Goal: Information Seeking & Learning: Learn about a topic

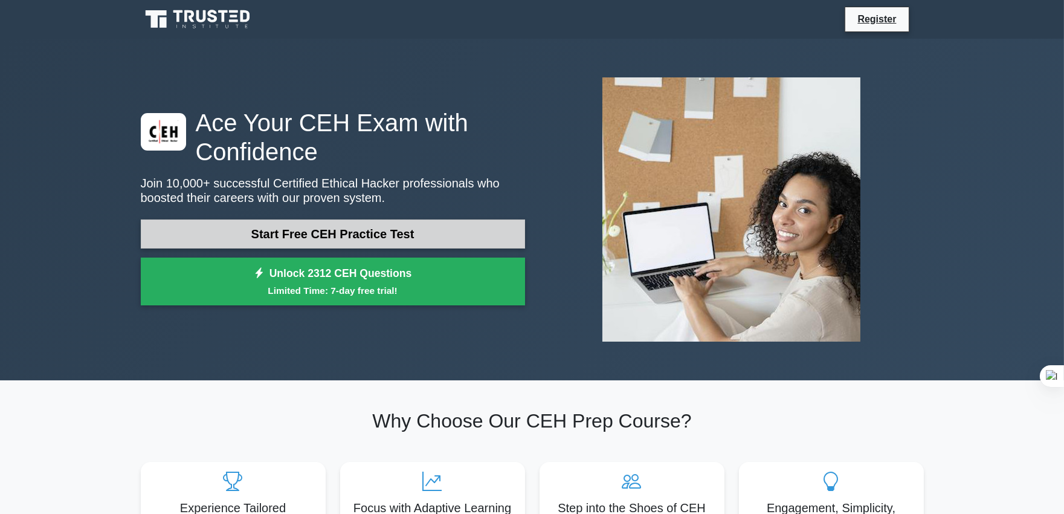
click at [366, 233] on link "Start Free CEH Practice Test" at bounding box center [333, 233] width 384 height 29
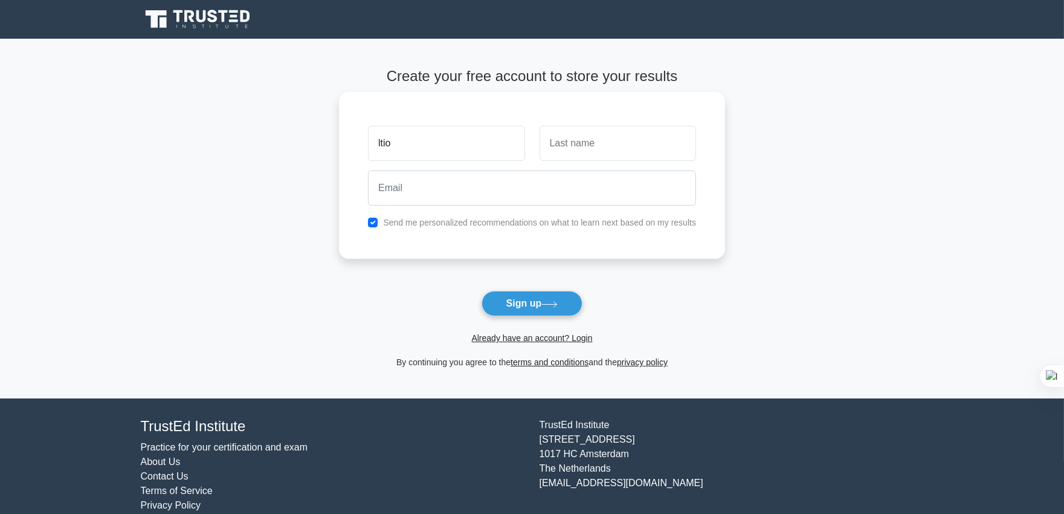
type input "ltio"
type input "ochoa"
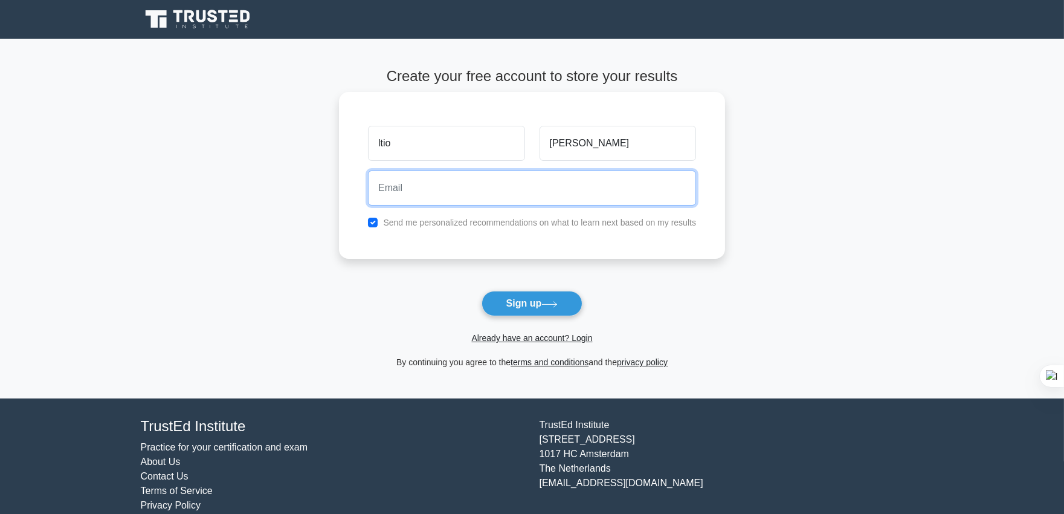
click at [461, 189] on input "email" at bounding box center [532, 187] width 328 height 35
type input "litito9a@gmail.com"
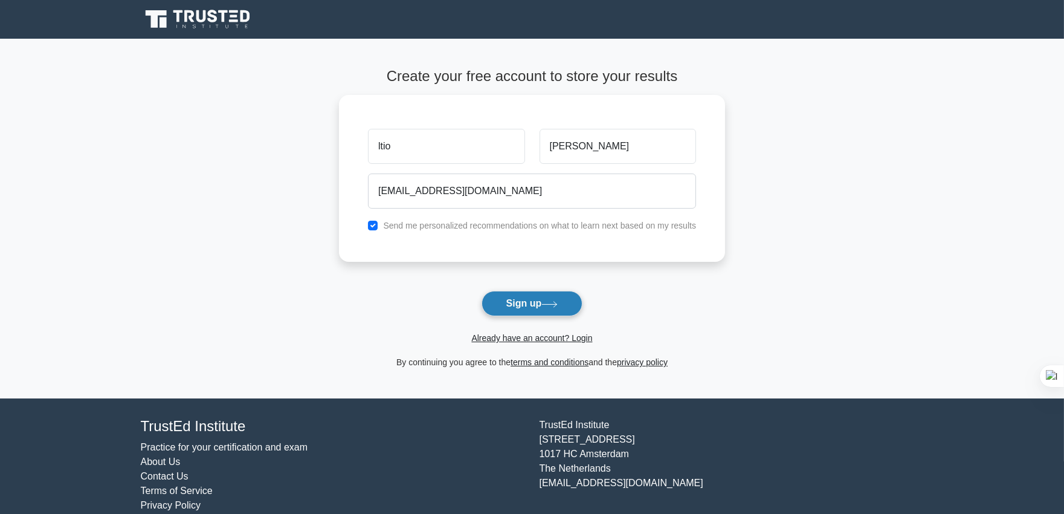
click at [528, 308] on button "Sign up" at bounding box center [533, 303] width 102 height 25
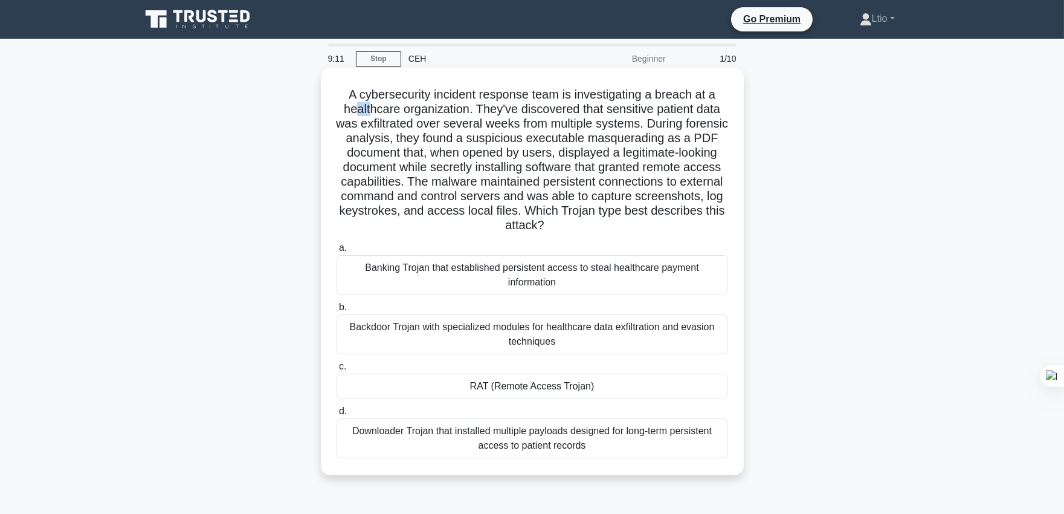
drag, startPoint x: 369, startPoint y: 111, endPoint x: 355, endPoint y: 111, distance: 13.9
click at [355, 111] on h5 "A cybersecurity incident response team is investigating a breach at a healthcar…" at bounding box center [532, 160] width 394 height 146
drag, startPoint x: 340, startPoint y: 111, endPoint x: 400, endPoint y: 112, distance: 59.9
click at [400, 112] on h5 "A cybersecurity incident response team is investigating a breach at a healthcar…" at bounding box center [532, 160] width 394 height 146
click at [684, 241] on label "a. Banking Trojan that established persistent access to steal healthcare paymen…" at bounding box center [533, 268] width 392 height 54
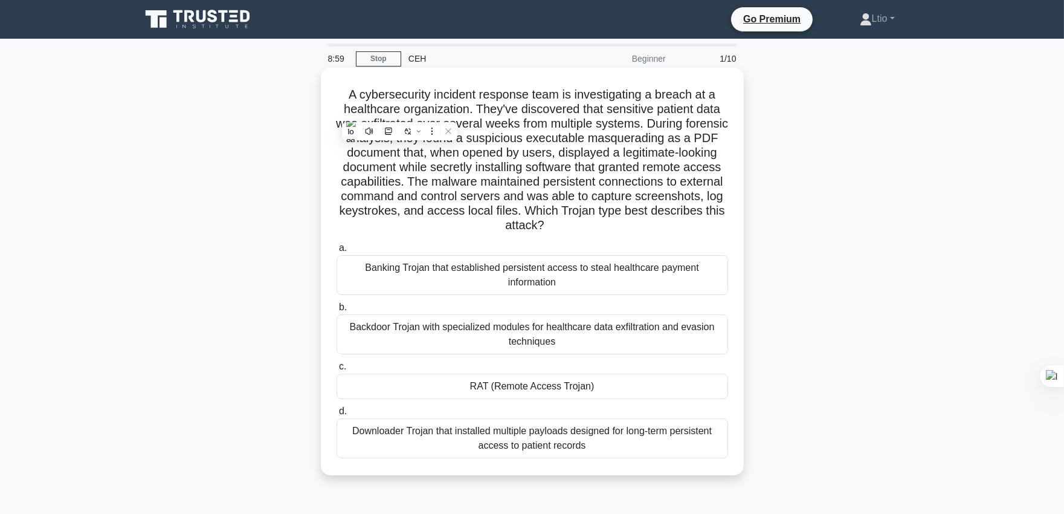
click at [337, 244] on input "a. Banking Trojan that established persistent access to steal healthcare paymen…" at bounding box center [337, 248] width 0 height 8
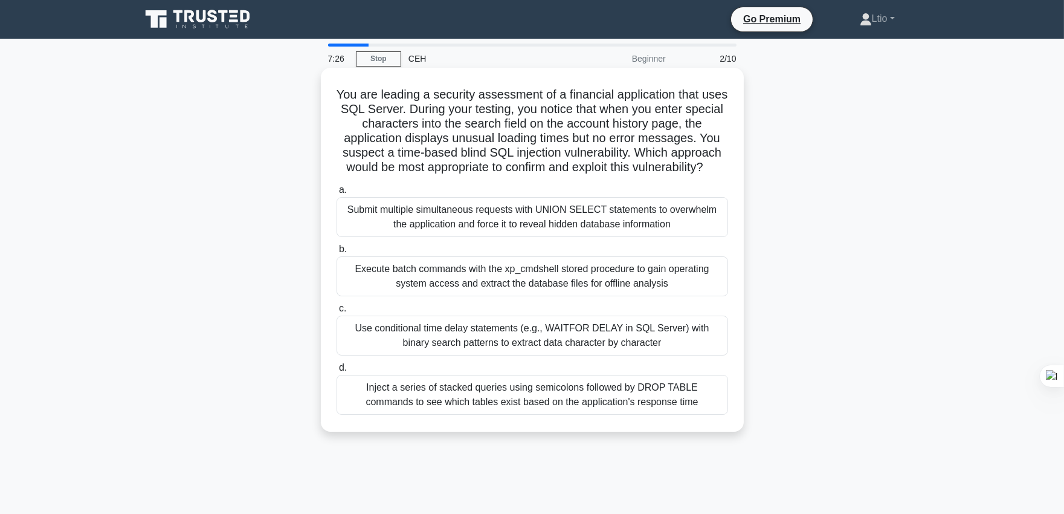
click at [598, 345] on div "Use conditional time delay statements (e.g., WAITFOR DELAY in SQL Server) with …" at bounding box center [533, 335] width 392 height 40
click at [337, 312] on input "c. Use conditional time delay statements (e.g., WAITFOR DELAY in SQL Server) wi…" at bounding box center [337, 309] width 0 height 8
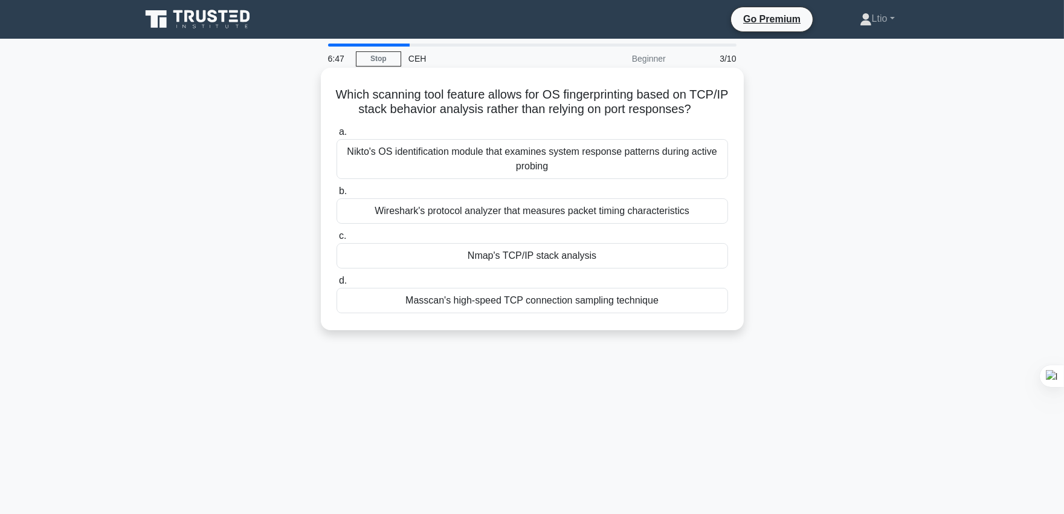
click at [515, 262] on div "Nmap's TCP/IP stack analysis" at bounding box center [533, 255] width 392 height 25
click at [337, 240] on input "c. Nmap's TCP/IP stack analysis" at bounding box center [337, 236] width 0 height 8
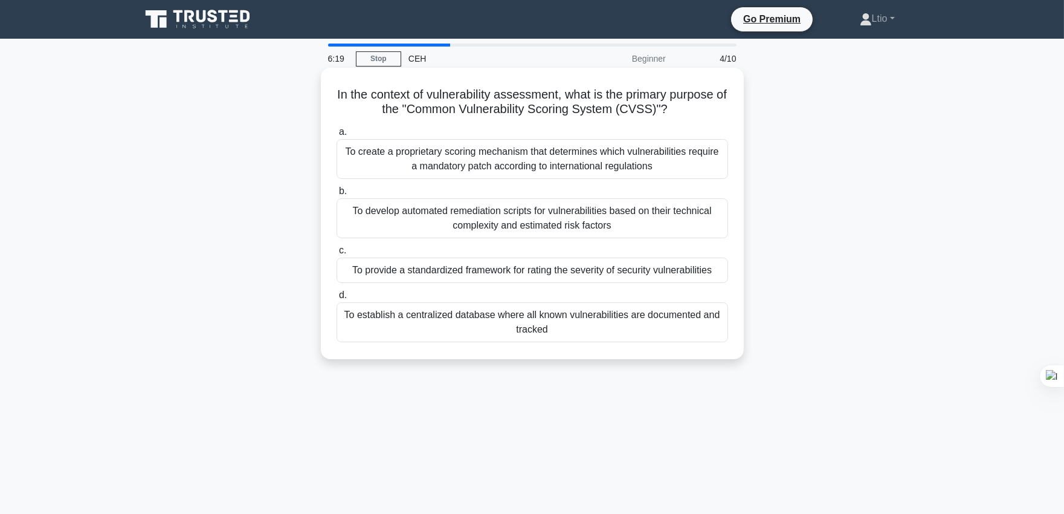
click at [585, 273] on div "To provide a standardized framework for rating the severity of security vulnera…" at bounding box center [533, 269] width 392 height 25
click at [337, 254] on input "c. To provide a standardized framework for rating the severity of security vuln…" at bounding box center [337, 251] width 0 height 8
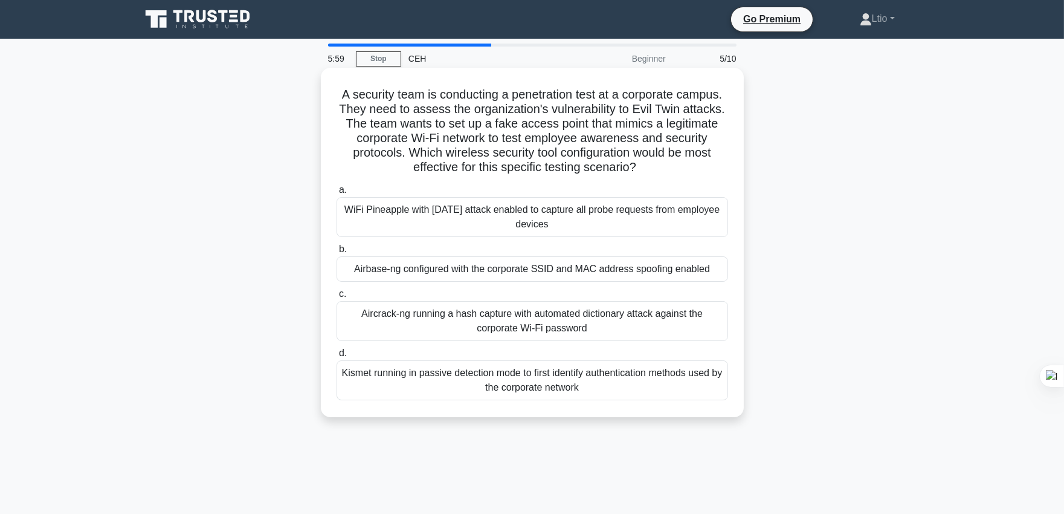
click at [499, 209] on div "WiFi Pineapple with Karma attack enabled to capture all probe requests from emp…" at bounding box center [533, 217] width 392 height 40
click at [337, 194] on input "a. WiFi Pineapple with Karma attack enabled to capture all probe requests from …" at bounding box center [337, 190] width 0 height 8
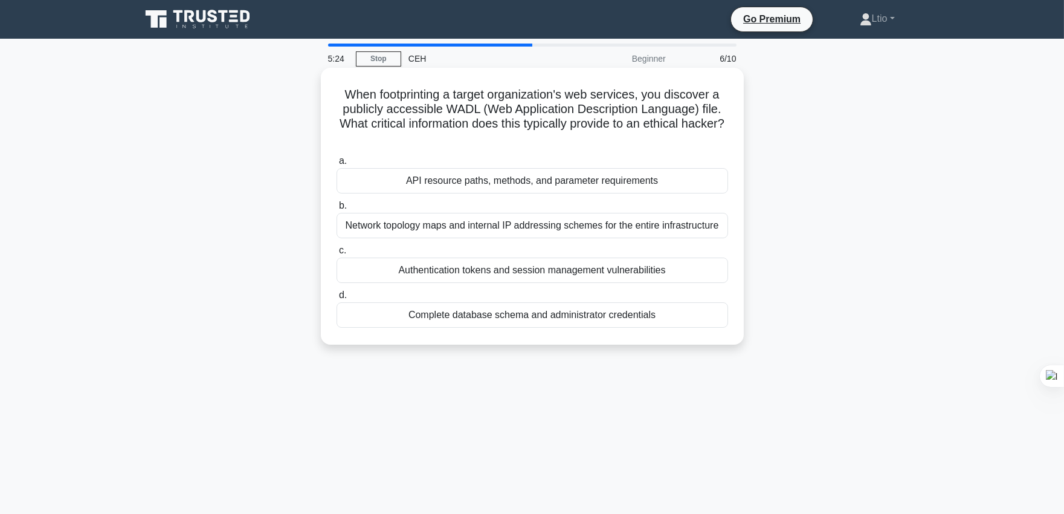
click at [506, 189] on div "API resource paths, methods, and parameter requirements" at bounding box center [533, 180] width 392 height 25
click at [337, 165] on input "a. API resource paths, methods, and parameter requirements" at bounding box center [337, 161] width 0 height 8
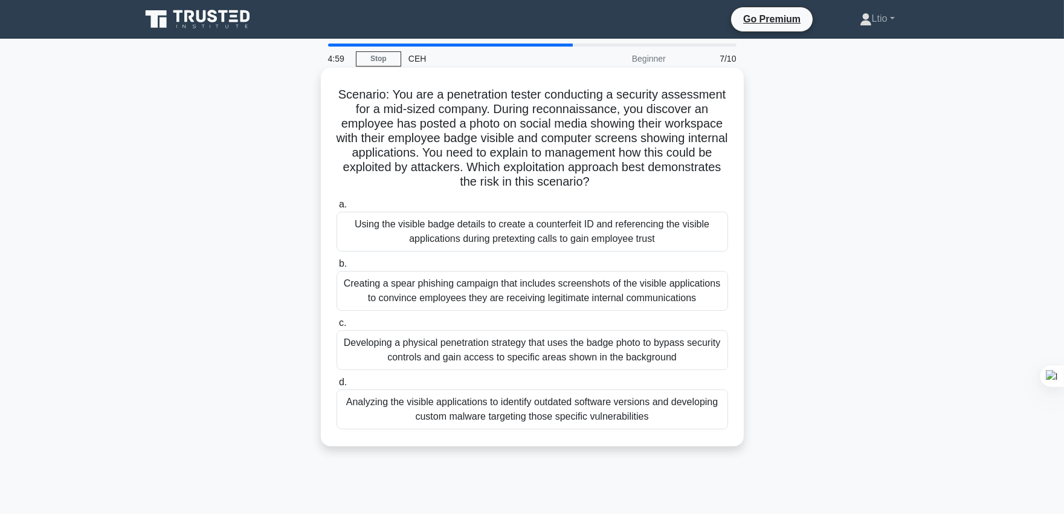
click at [546, 291] on div "Creating a spear phishing campaign that includes screenshots of the visible app…" at bounding box center [533, 291] width 392 height 40
click at [337, 268] on input "b. Creating a spear phishing campaign that includes screenshots of the visible …" at bounding box center [337, 264] width 0 height 8
